Goal: Information Seeking & Learning: Learn about a topic

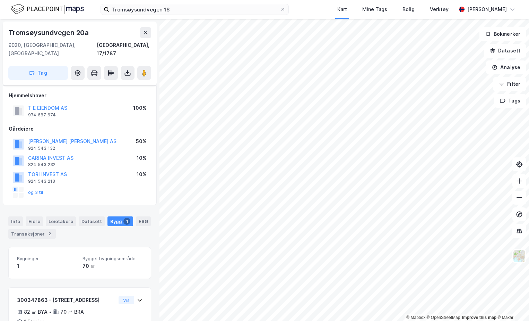
scroll to position [35, 0]
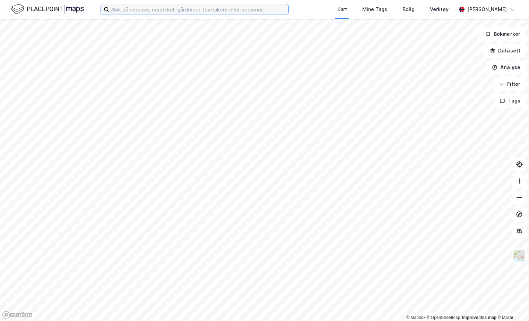
click at [153, 14] on input at bounding box center [198, 9] width 179 height 10
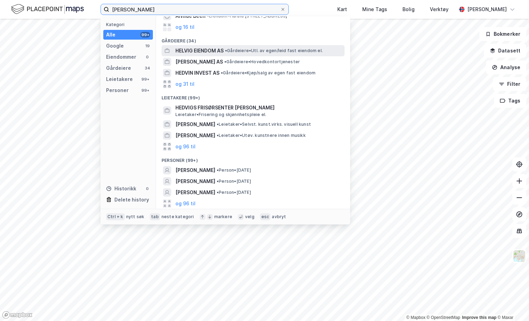
scroll to position [41, 0]
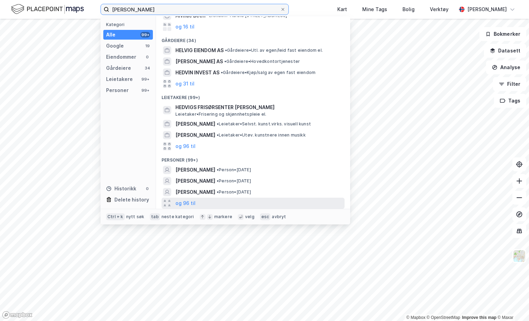
type input "[PERSON_NAME]"
click at [212, 207] on div "og 96 til" at bounding box center [253, 202] width 183 height 11
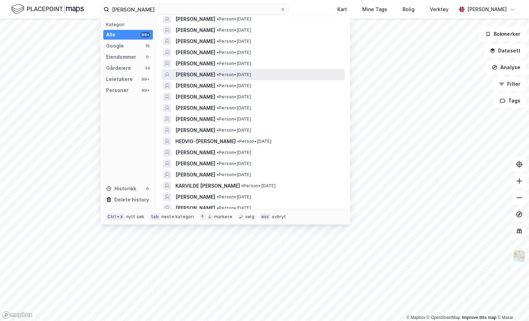
scroll to position [214, 0]
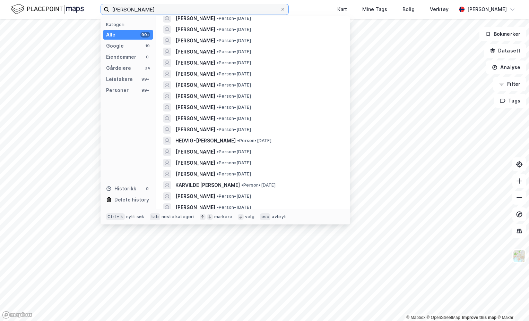
drag, startPoint x: 159, startPoint y: 9, endPoint x: 87, endPoint y: 3, distance: 72.4
click at [87, 3] on div "[PERSON_NAME] Kategori Alle 99+ Google 19 Eiendommer 0 Gårdeiere 34 Leietakere …" at bounding box center [264, 9] width 529 height 19
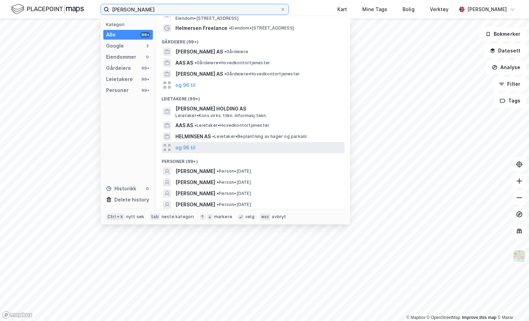
scroll to position [35, 0]
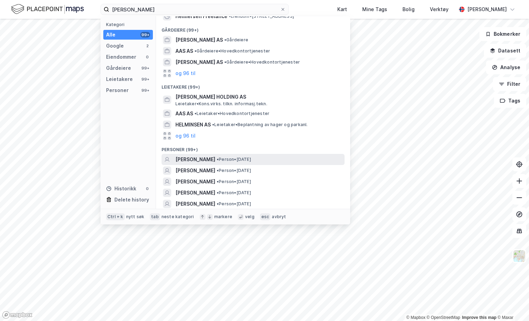
click at [215, 160] on span "[PERSON_NAME]" at bounding box center [196, 159] width 40 height 8
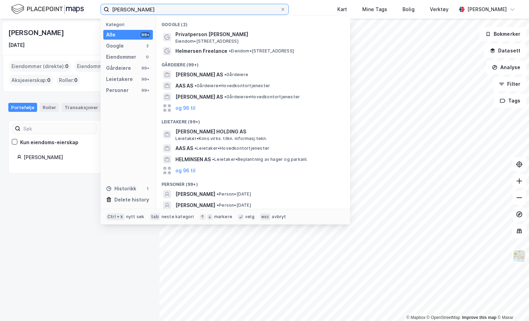
drag, startPoint x: 129, startPoint y: 9, endPoint x: 91, endPoint y: 9, distance: 38.9
click at [91, 9] on div "[PERSON_NAME] Kategori Alle 99+ Google 2 Eiendommer 0 Gårdeiere 99+ Leietakere …" at bounding box center [264, 9] width 529 height 19
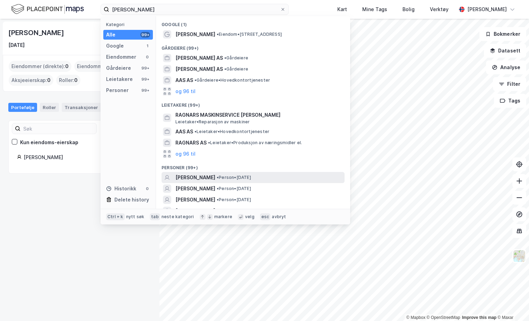
click at [215, 174] on span "[PERSON_NAME]" at bounding box center [196, 177] width 40 height 8
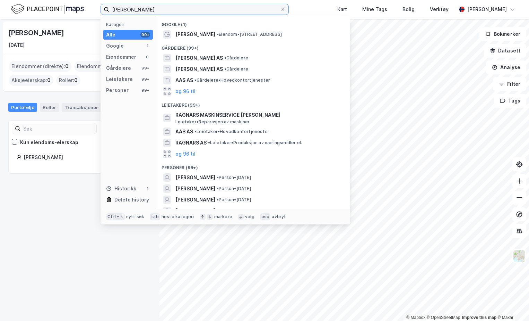
drag, startPoint x: 129, startPoint y: 9, endPoint x: 87, endPoint y: 2, distance: 43.0
click at [87, 2] on div "[PERSON_NAME] Kategori Alle 99+ Google 1 Eiendommer 0 Gårdeiere 99+ Leietakere …" at bounding box center [264, 9] width 529 height 19
click at [74, 42] on div "[DATE]" at bounding box center [79, 45] width 143 height 8
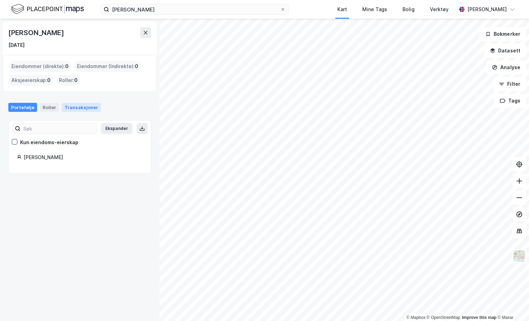
click at [78, 105] on div "Transaksjoner" at bounding box center [81, 107] width 39 height 9
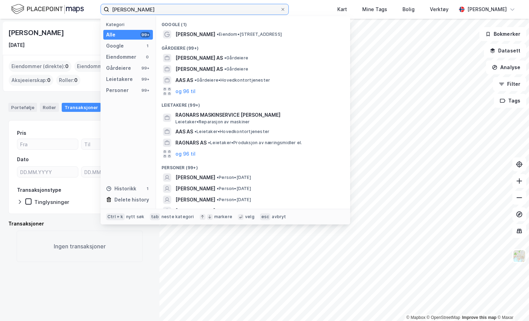
drag, startPoint x: 129, startPoint y: 9, endPoint x: 88, endPoint y: 6, distance: 41.1
click at [88, 6] on div "[PERSON_NAME] Kategori Alle 99+ Google 1 Eiendommer 0 Gårdeiere 99+ Leietakere …" at bounding box center [264, 9] width 529 height 19
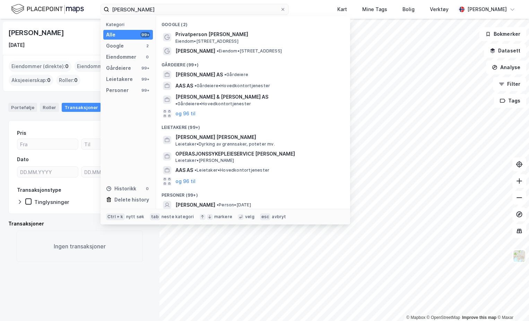
click at [248, 193] on div "Personer (99+)" at bounding box center [253, 193] width 194 height 12
click at [248, 202] on span "• Person • [DATE]" at bounding box center [234, 205] width 34 height 6
drag, startPoint x: 129, startPoint y: 7, endPoint x: 81, endPoint y: 5, distance: 48.3
click at [81, 5] on div "[PERSON_NAME] Kategori Alle 99+ Google 2 Eiendommer 0 Gårdeiere 99+ Leietakere …" at bounding box center [264, 9] width 529 height 19
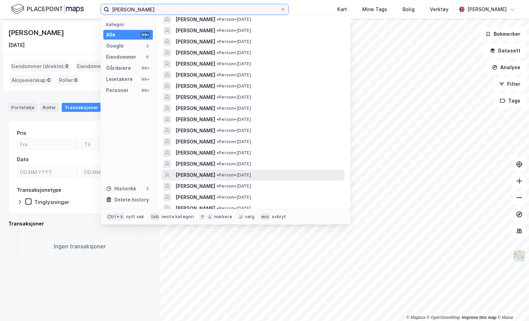
scroll to position [208, 0]
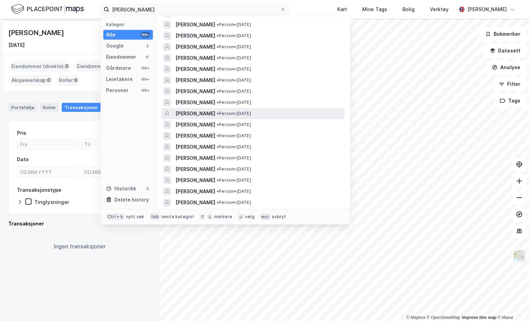
click at [215, 110] on span "[PERSON_NAME]" at bounding box center [196, 113] width 40 height 8
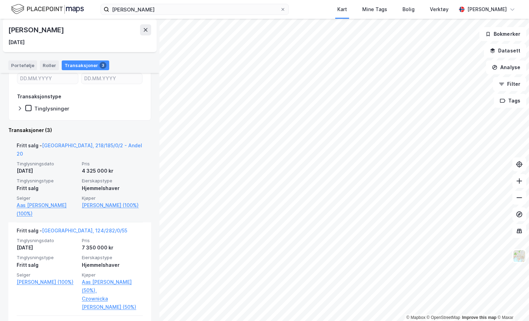
scroll to position [104, 0]
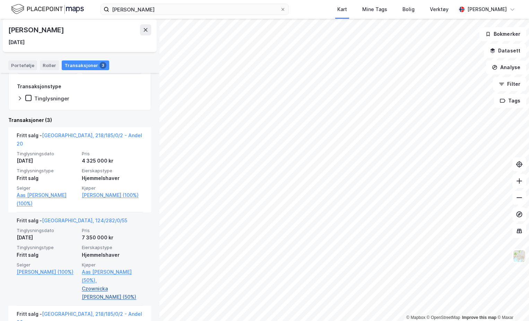
click at [113, 284] on link "Czownicka [PERSON_NAME] (50%)" at bounding box center [112, 292] width 61 height 17
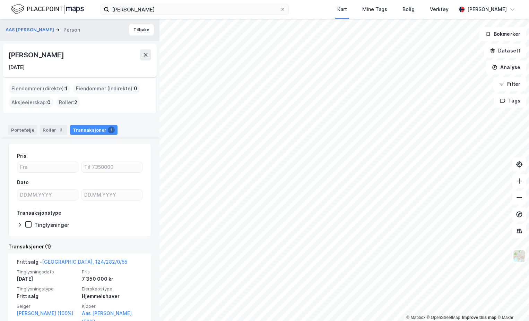
drag, startPoint x: 92, startPoint y: 53, endPoint x: 8, endPoint y: 52, distance: 83.3
click at [8, 52] on div "[PERSON_NAME]" at bounding box center [79, 54] width 143 height 11
drag, startPoint x: 8, startPoint y: 52, endPoint x: 32, endPoint y: 55, distance: 24.1
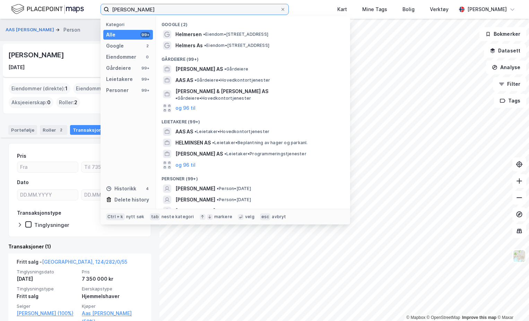
drag, startPoint x: 171, startPoint y: 7, endPoint x: -22, endPoint y: 30, distance: 194.5
click at [0, 30] on html "[PERSON_NAME] Kategori Alle 99+ Google 2 Eiendommer 0 Gårdeiere 99+ Leietakere …" at bounding box center [264, 160] width 529 height 321
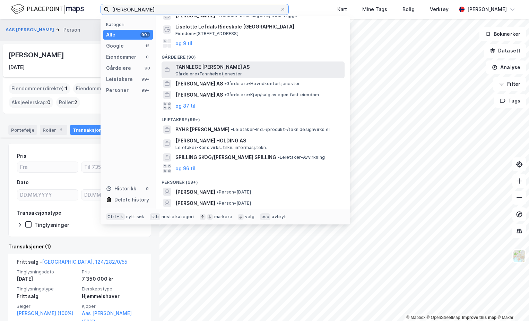
scroll to position [104, 0]
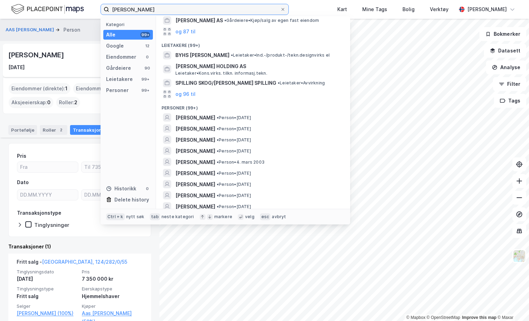
type input "[PERSON_NAME]"
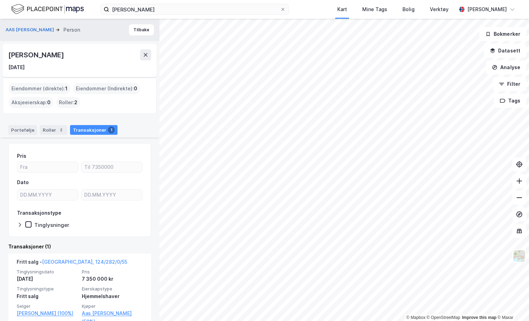
click at [77, 7] on img at bounding box center [47, 9] width 73 height 12
